Goal: Download file/media

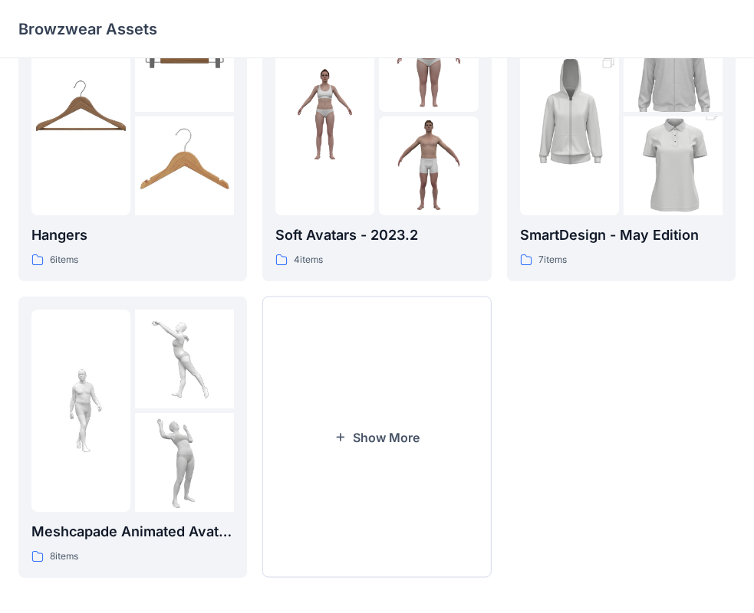
scroll to position [381, 0]
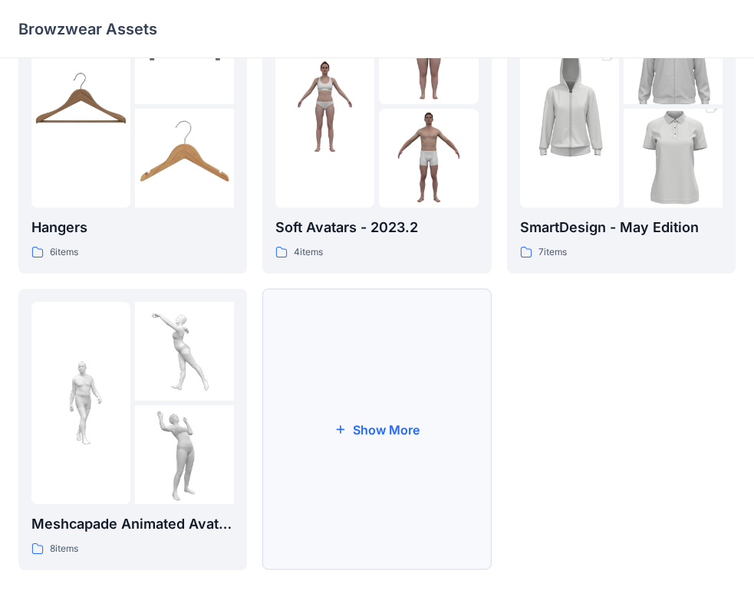
click at [371, 461] on button "Show More" at bounding box center [376, 429] width 228 height 281
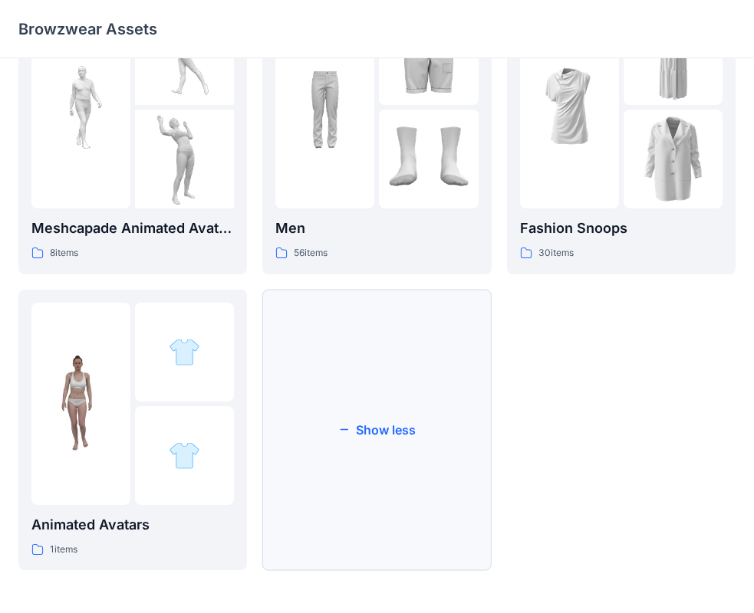
click at [428, 458] on button "Show less" at bounding box center [376, 430] width 228 height 281
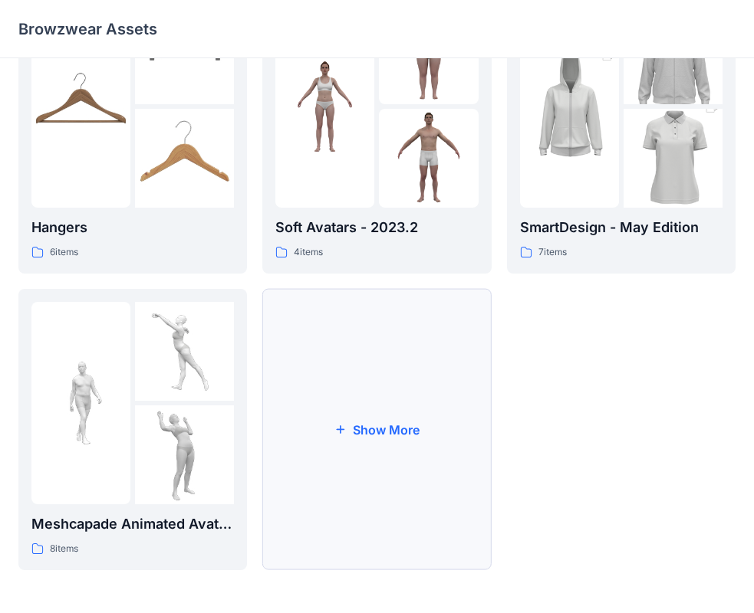
click at [366, 413] on button "Show More" at bounding box center [376, 429] width 228 height 281
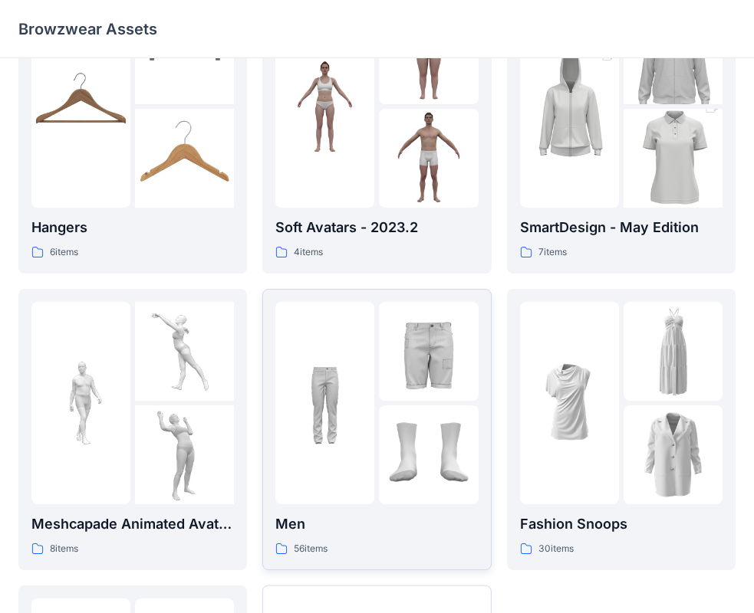
click at [393, 375] on img at bounding box center [428, 351] width 99 height 99
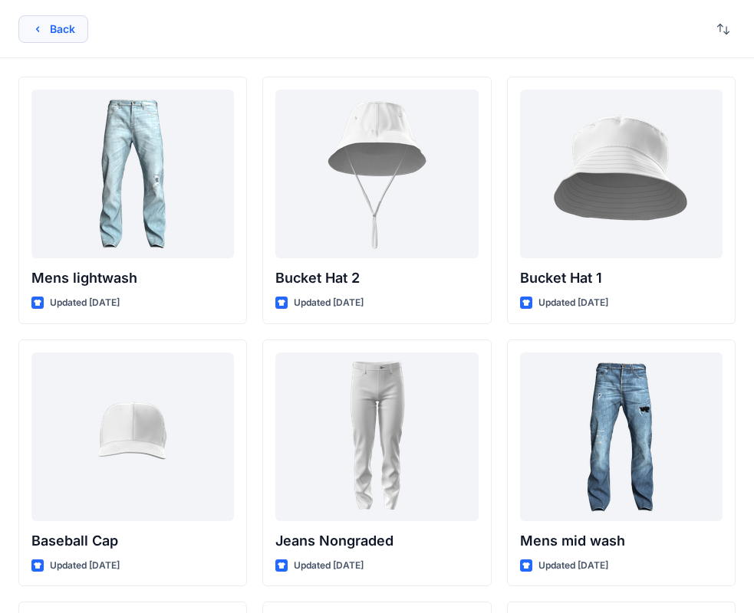
click at [34, 36] on button "Back" at bounding box center [53, 29] width 70 height 28
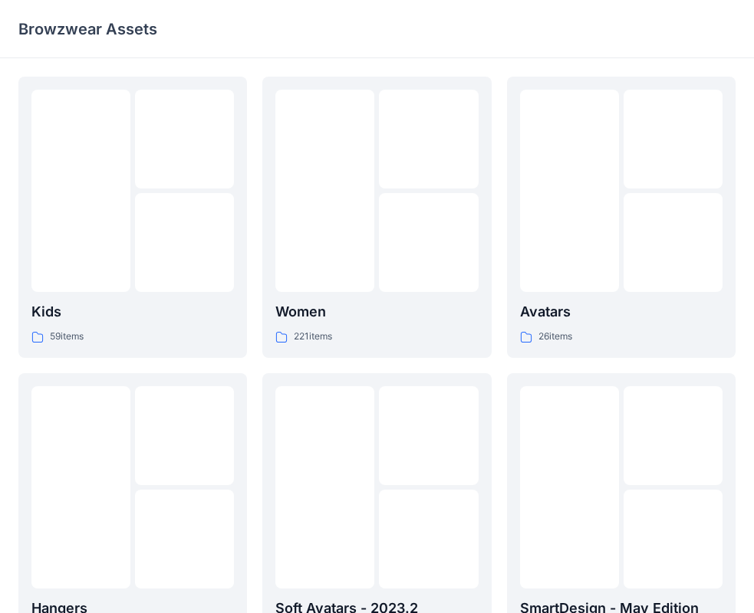
scroll to position [381, 0]
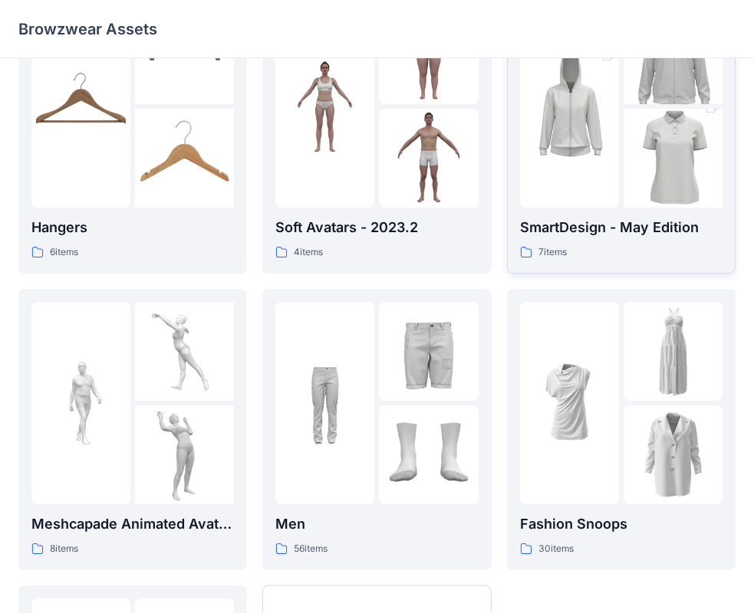
click at [653, 148] on img at bounding box center [672, 158] width 99 height 149
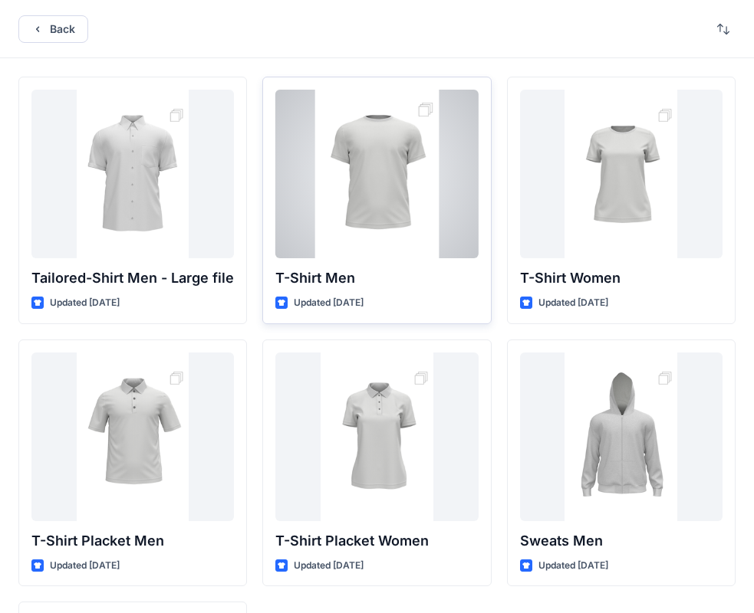
click at [396, 182] on div at bounding box center [376, 174] width 202 height 169
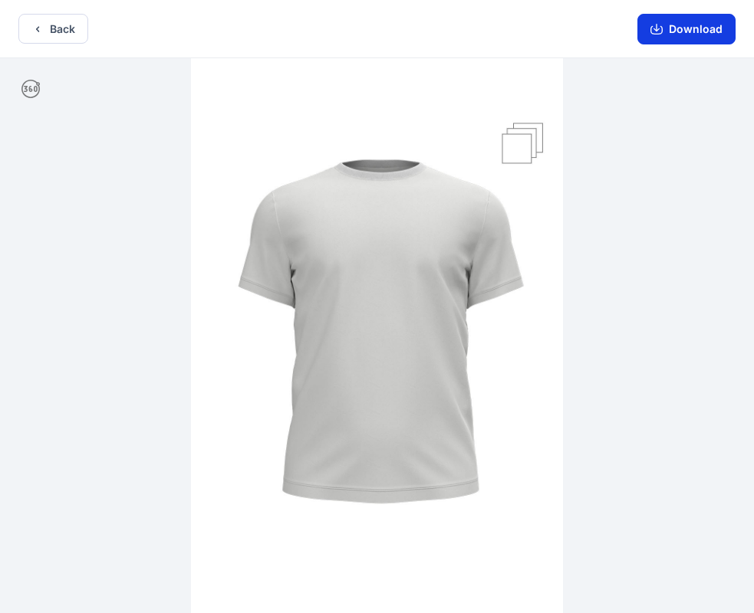
click at [652, 33] on icon "button" at bounding box center [656, 29] width 12 height 12
click at [654, 38] on button "Download" at bounding box center [686, 29] width 98 height 31
